Goal: Task Accomplishment & Management: Use online tool/utility

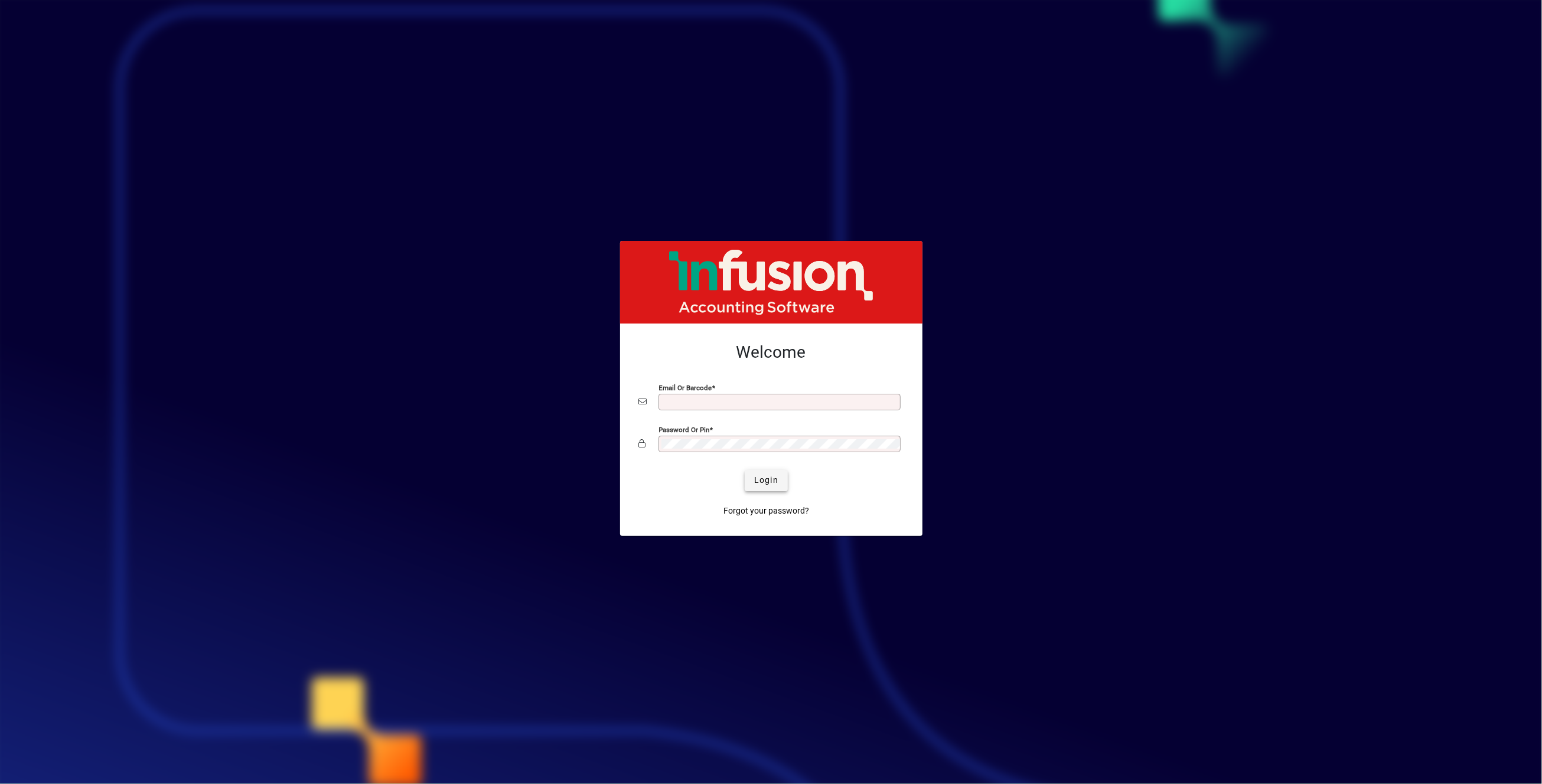
type input "**********"
click at [760, 481] on span "Login" at bounding box center [766, 480] width 24 height 13
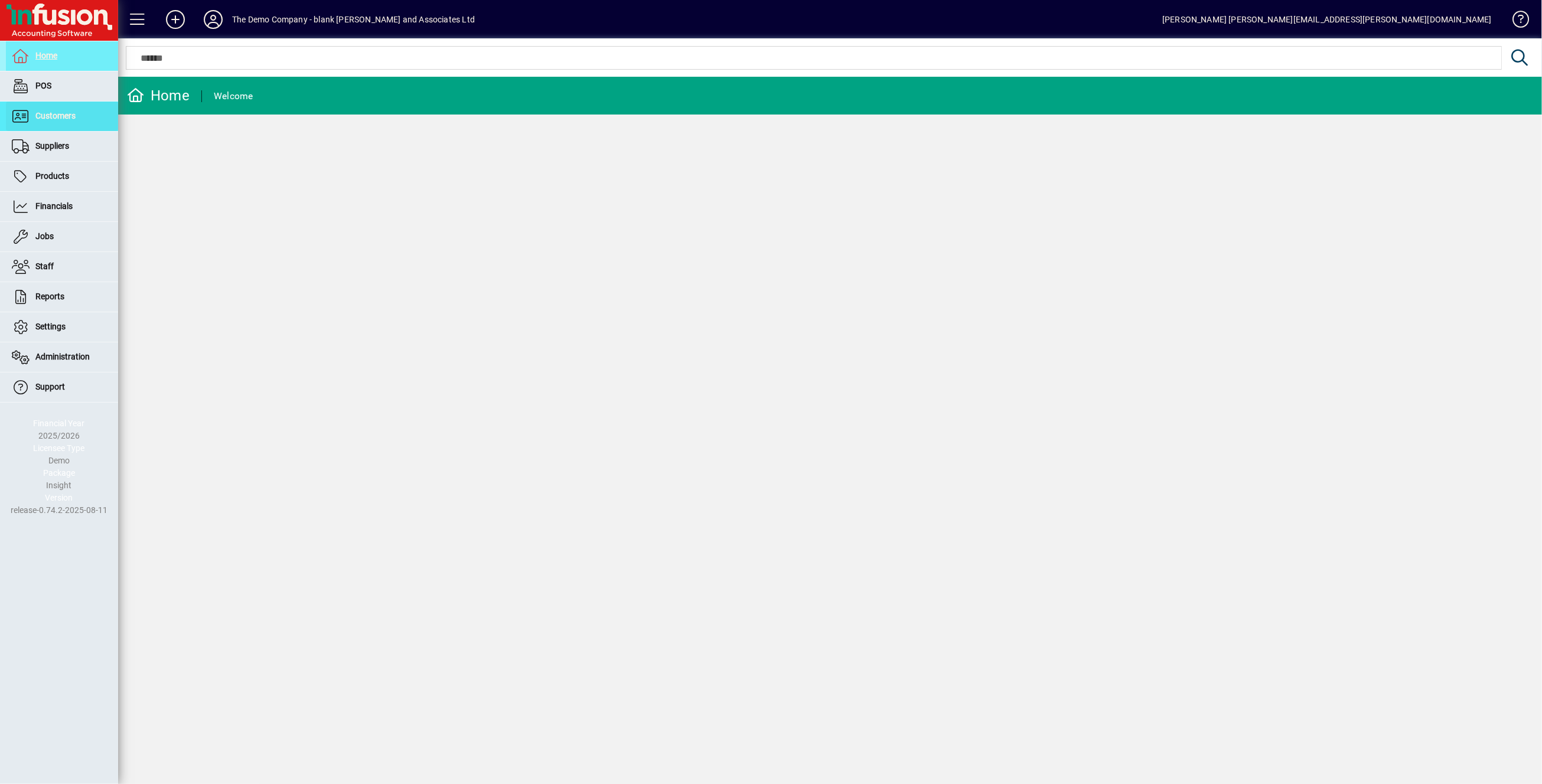
click at [65, 119] on span "Customers" at bounding box center [55, 116] width 40 height 10
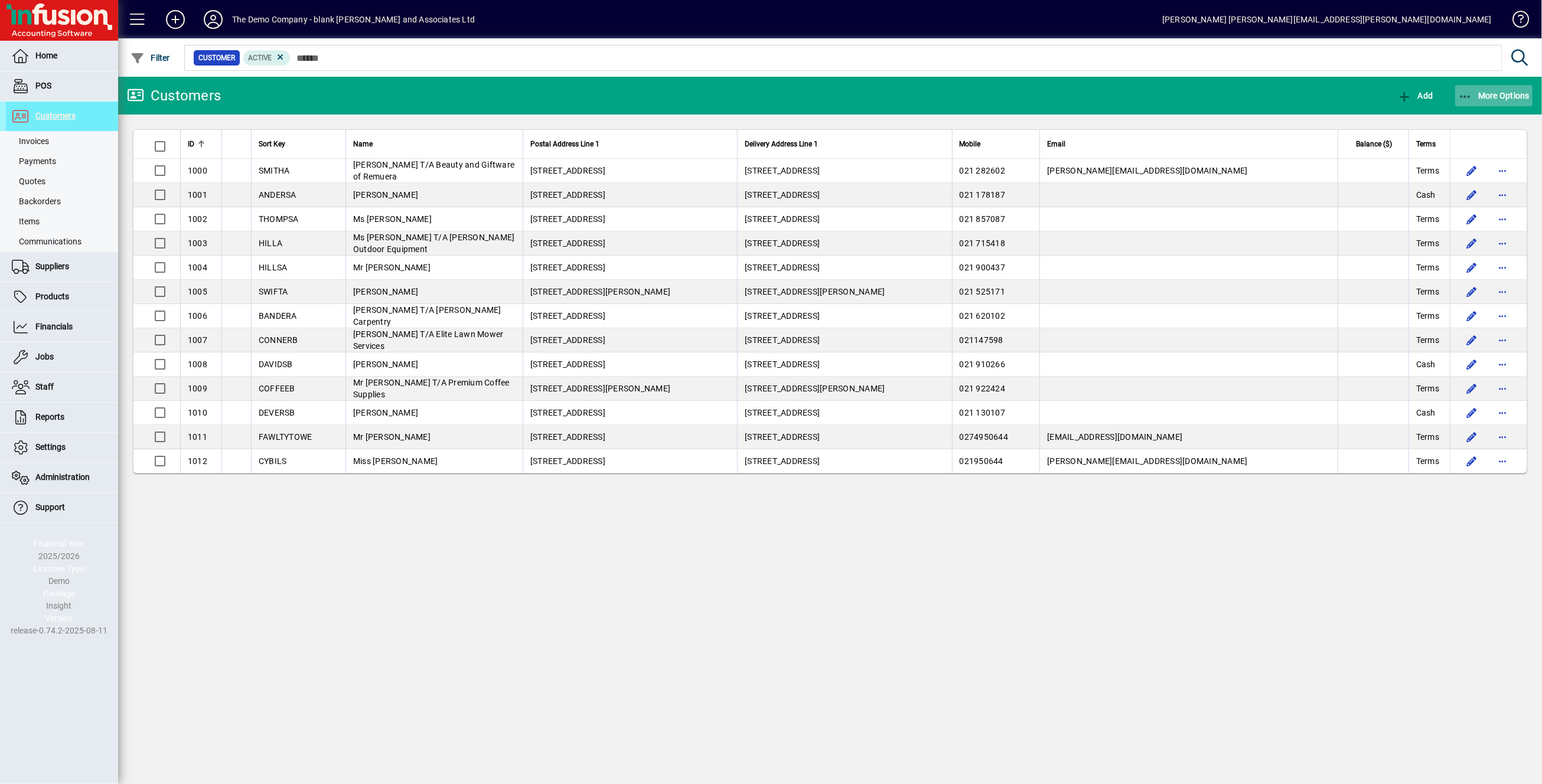
click at [1468, 95] on icon "button" at bounding box center [1465, 97] width 15 height 12
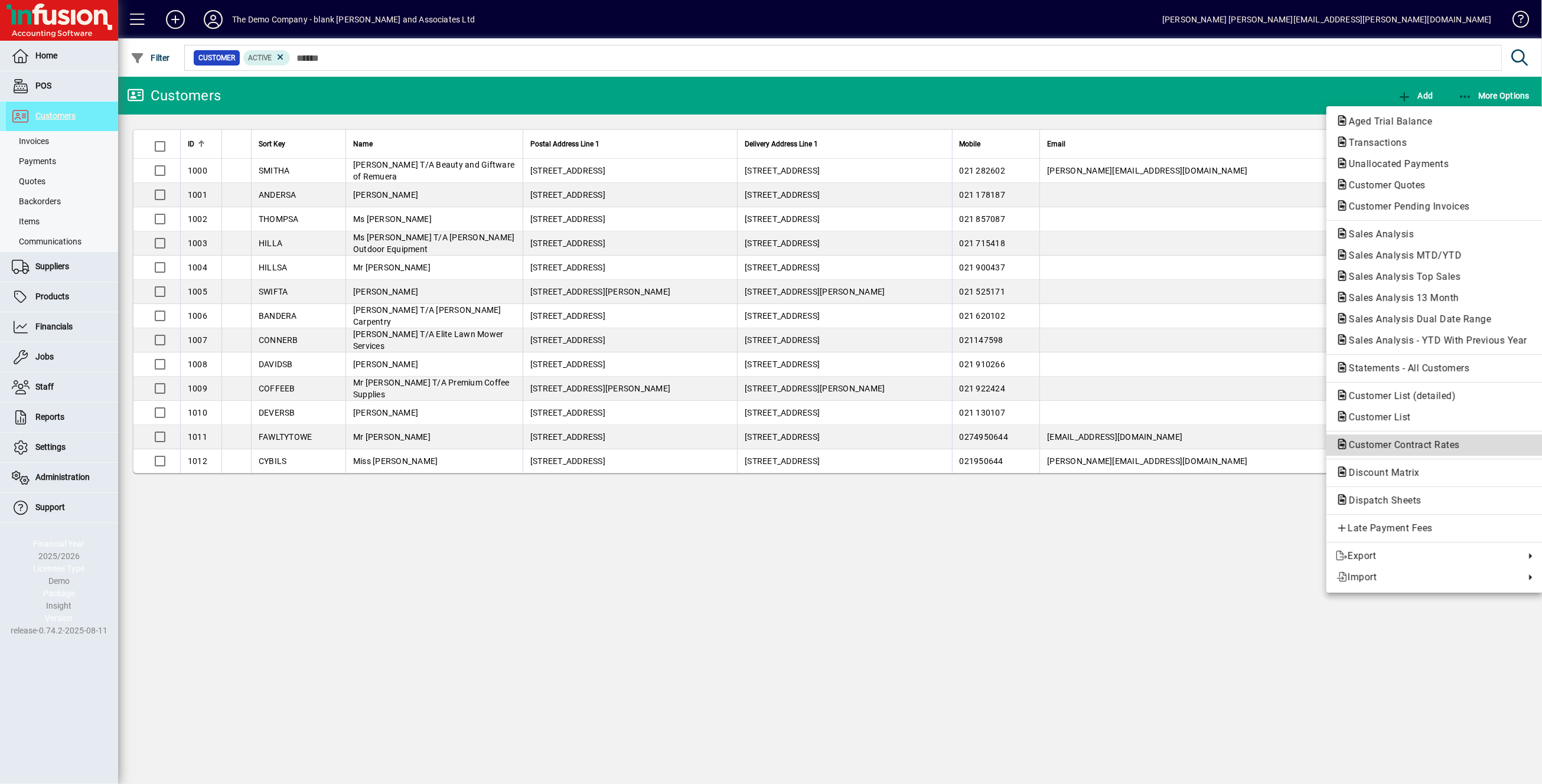
click at [1429, 443] on span "Customer Contract Rates" at bounding box center [1401, 445] width 130 height 11
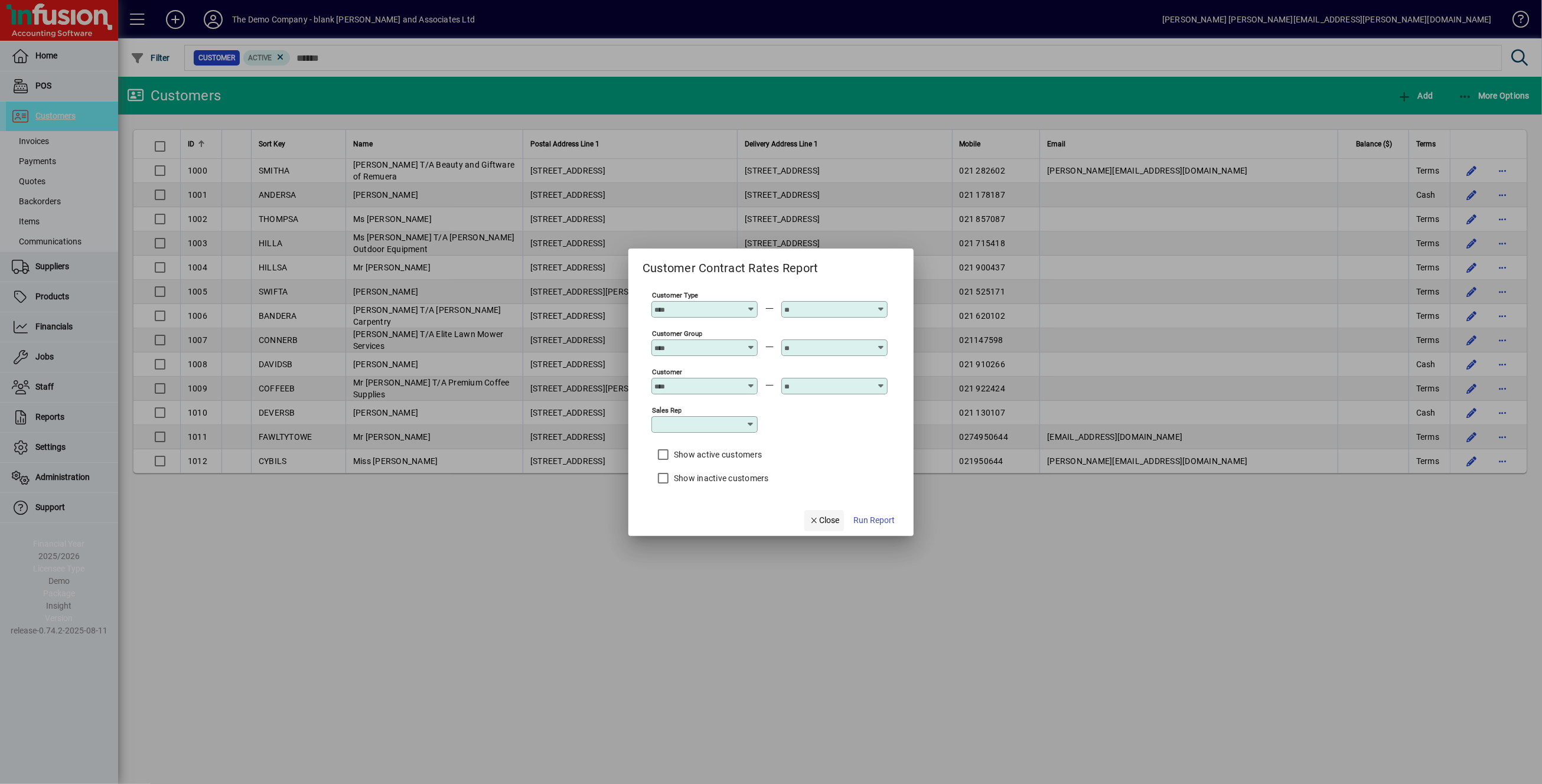
click at [815, 520] on icon "button" at bounding box center [815, 521] width 11 height 8
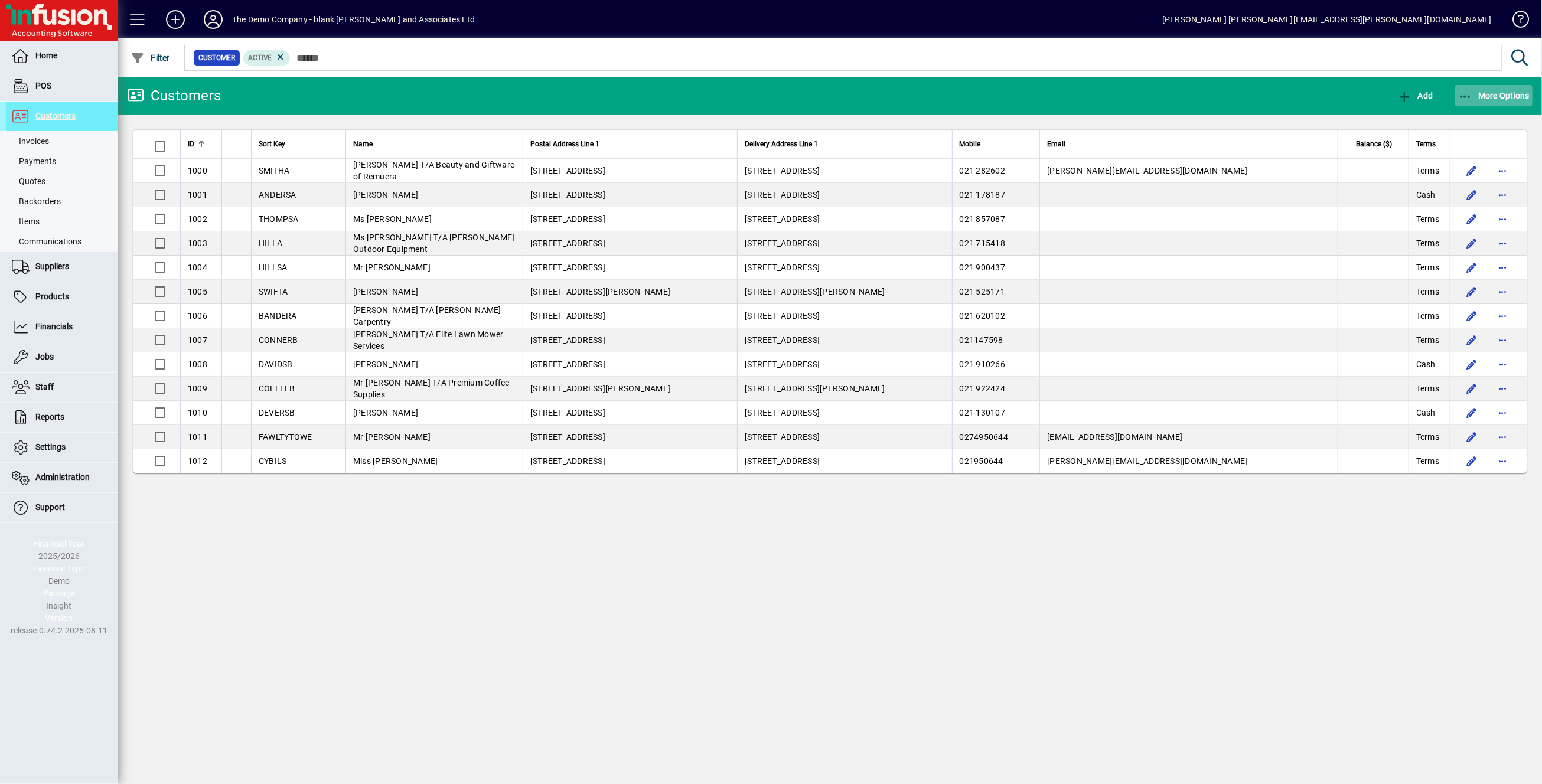
click at [1467, 98] on icon "button" at bounding box center [1465, 97] width 15 height 12
